Goal: Task Accomplishment & Management: Manage account settings

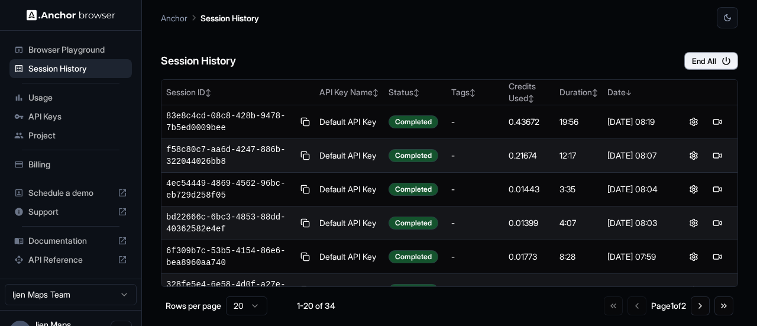
click at [45, 161] on span "Billing" at bounding box center [77, 165] width 99 height 12
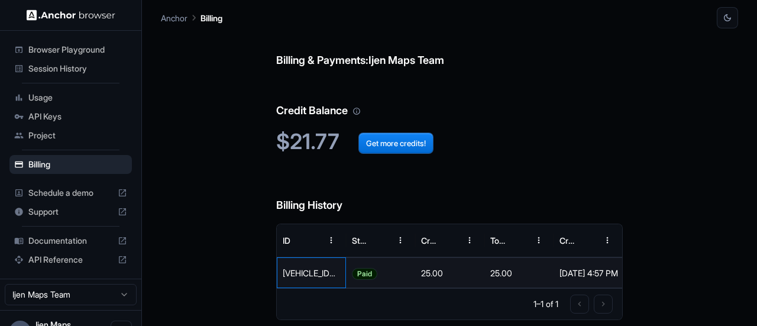
click at [287, 270] on div "44888518FA2183141" at bounding box center [311, 272] width 69 height 31
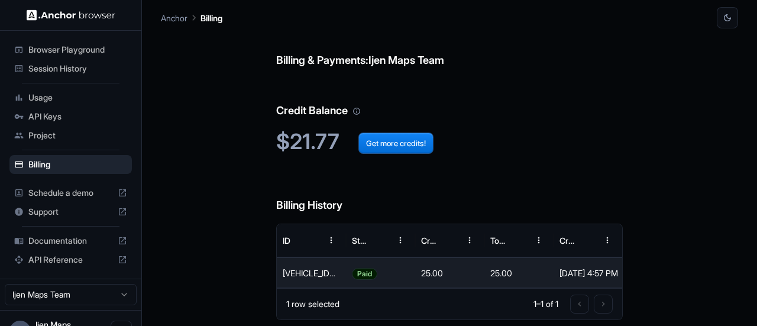
click at [60, 51] on span "Browser Playground" at bounding box center [77, 50] width 99 height 12
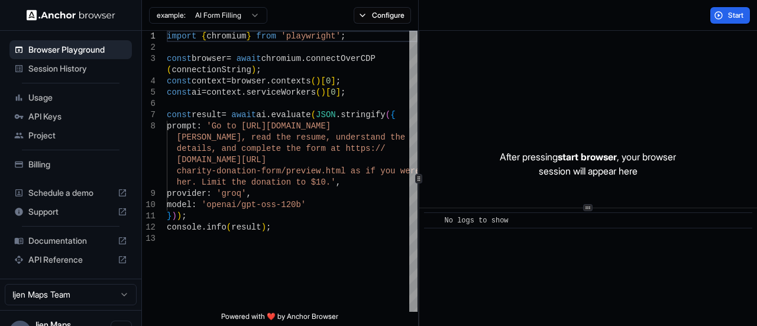
click at [72, 69] on span "Session History" at bounding box center [77, 69] width 99 height 12
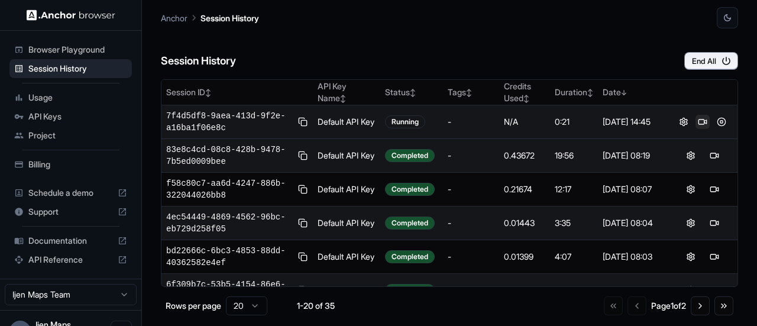
click at [699, 120] on button at bounding box center [703, 122] width 14 height 14
click at [715, 121] on button at bounding box center [722, 122] width 14 height 14
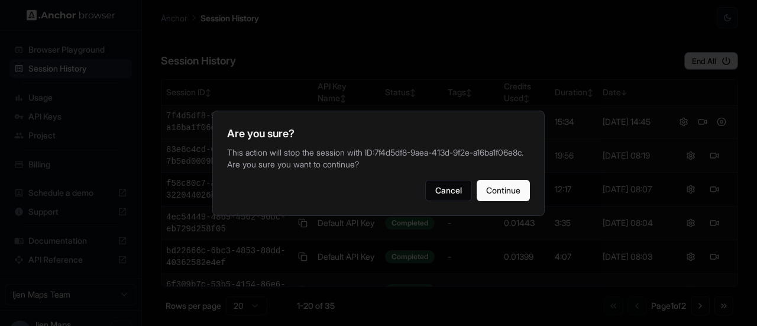
click at [533, 201] on div "Are you sure? This action will stop the session with ID: 7f4d5df8-9aea-413d-9f2…" at bounding box center [378, 163] width 332 height 105
click at [518, 198] on button "Continue" at bounding box center [503, 190] width 53 height 21
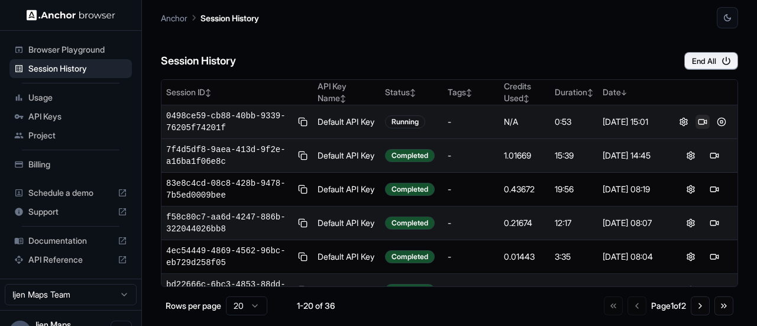
click at [699, 120] on button at bounding box center [703, 122] width 14 height 14
click at [696, 122] on button at bounding box center [703, 122] width 14 height 14
click at [717, 121] on button at bounding box center [722, 122] width 14 height 14
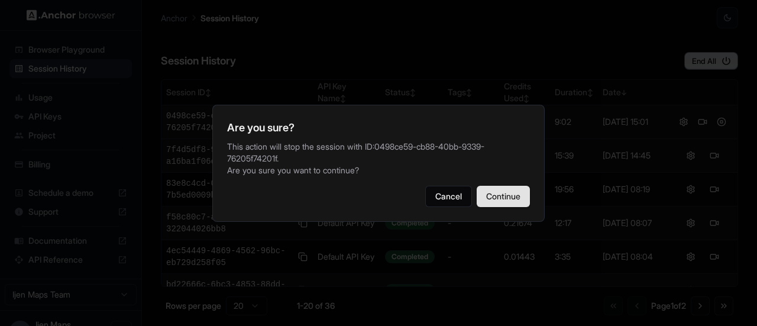
click at [496, 190] on button "Continue" at bounding box center [503, 196] width 53 height 21
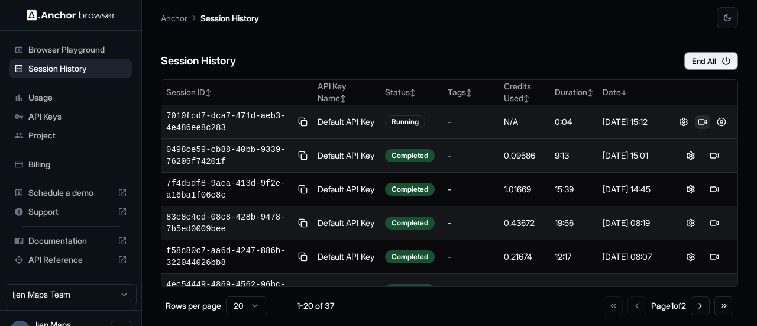
click at [698, 125] on button at bounding box center [703, 122] width 14 height 14
click at [718, 119] on button at bounding box center [722, 122] width 14 height 14
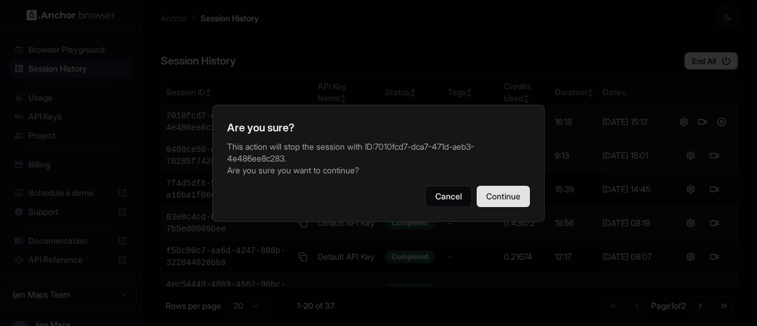
click at [510, 192] on button "Continue" at bounding box center [503, 196] width 53 height 21
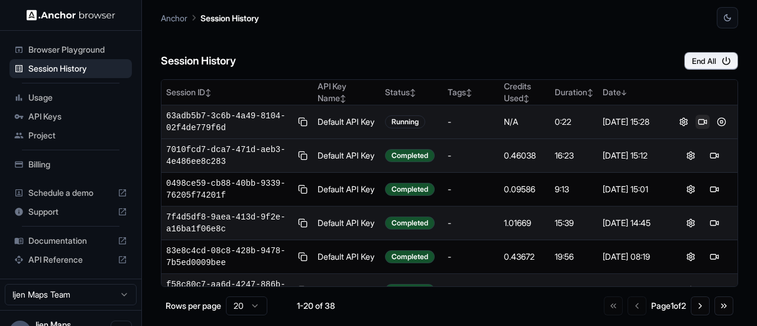
click at [696, 123] on button at bounding box center [703, 122] width 14 height 14
